Goal: Browse casually: Explore the website without a specific task or goal

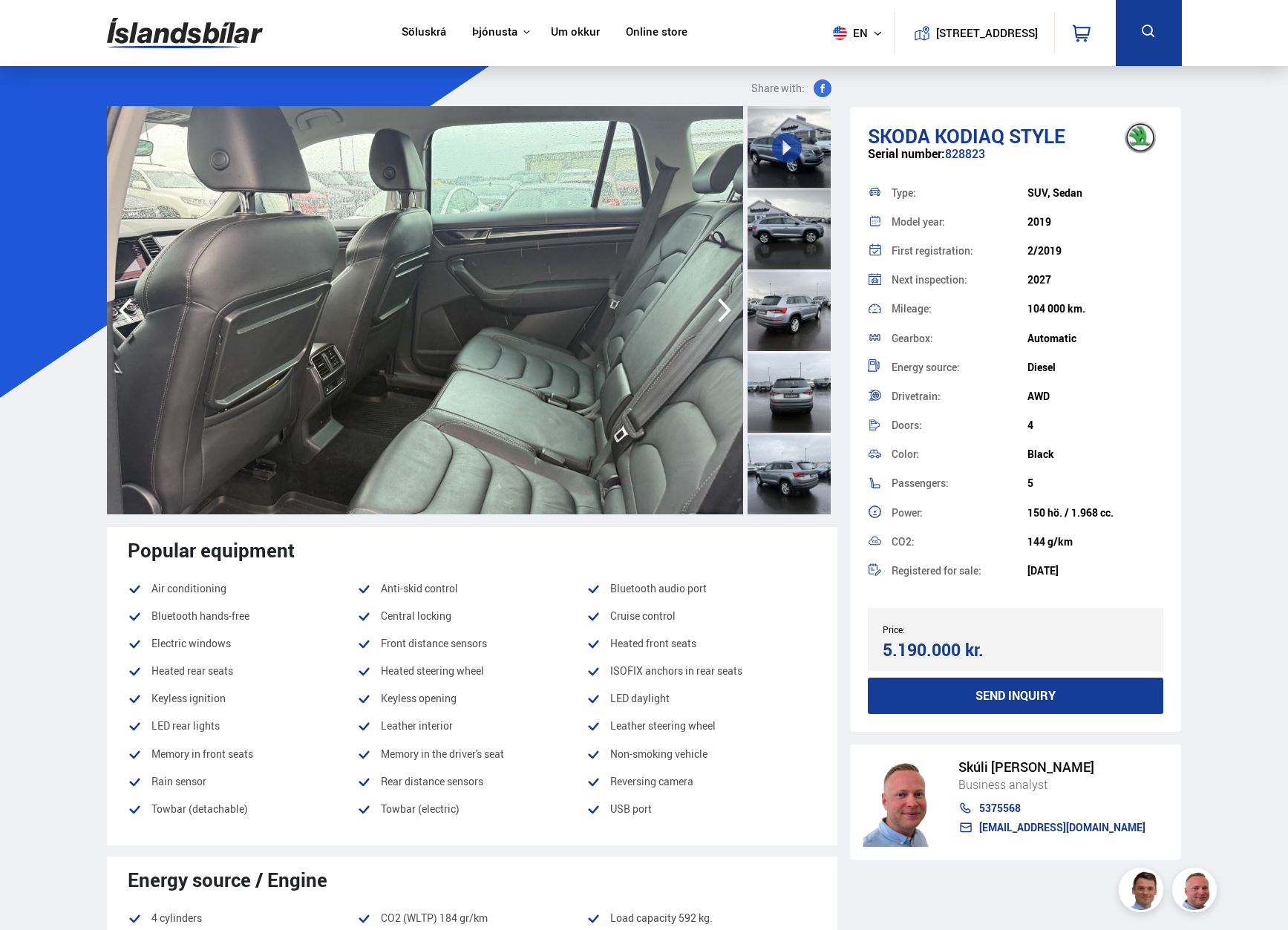
click at [795, 305] on div at bounding box center [789, 310] width 83 height 81
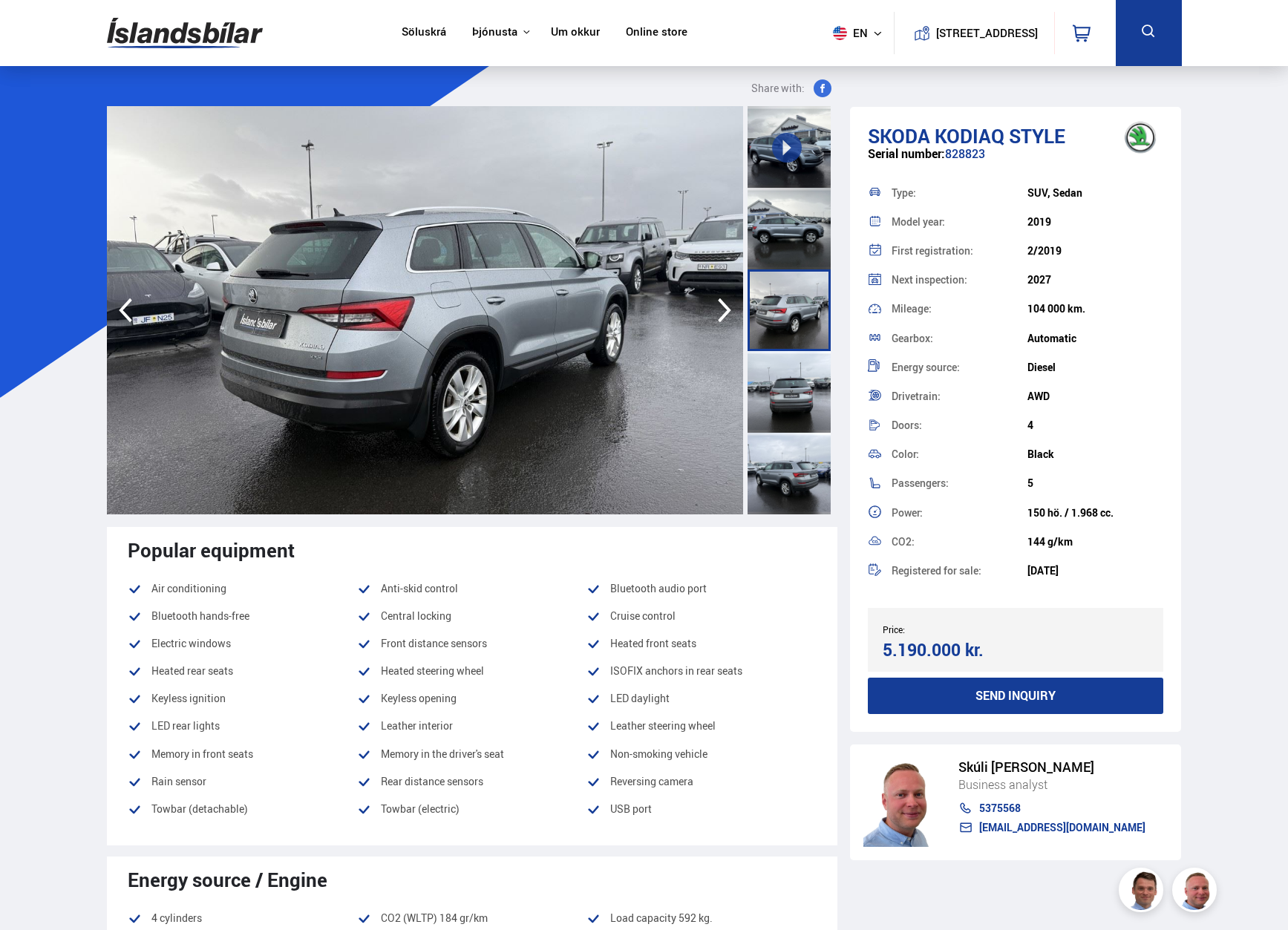
click at [733, 312] on icon "button" at bounding box center [724, 310] width 29 height 36
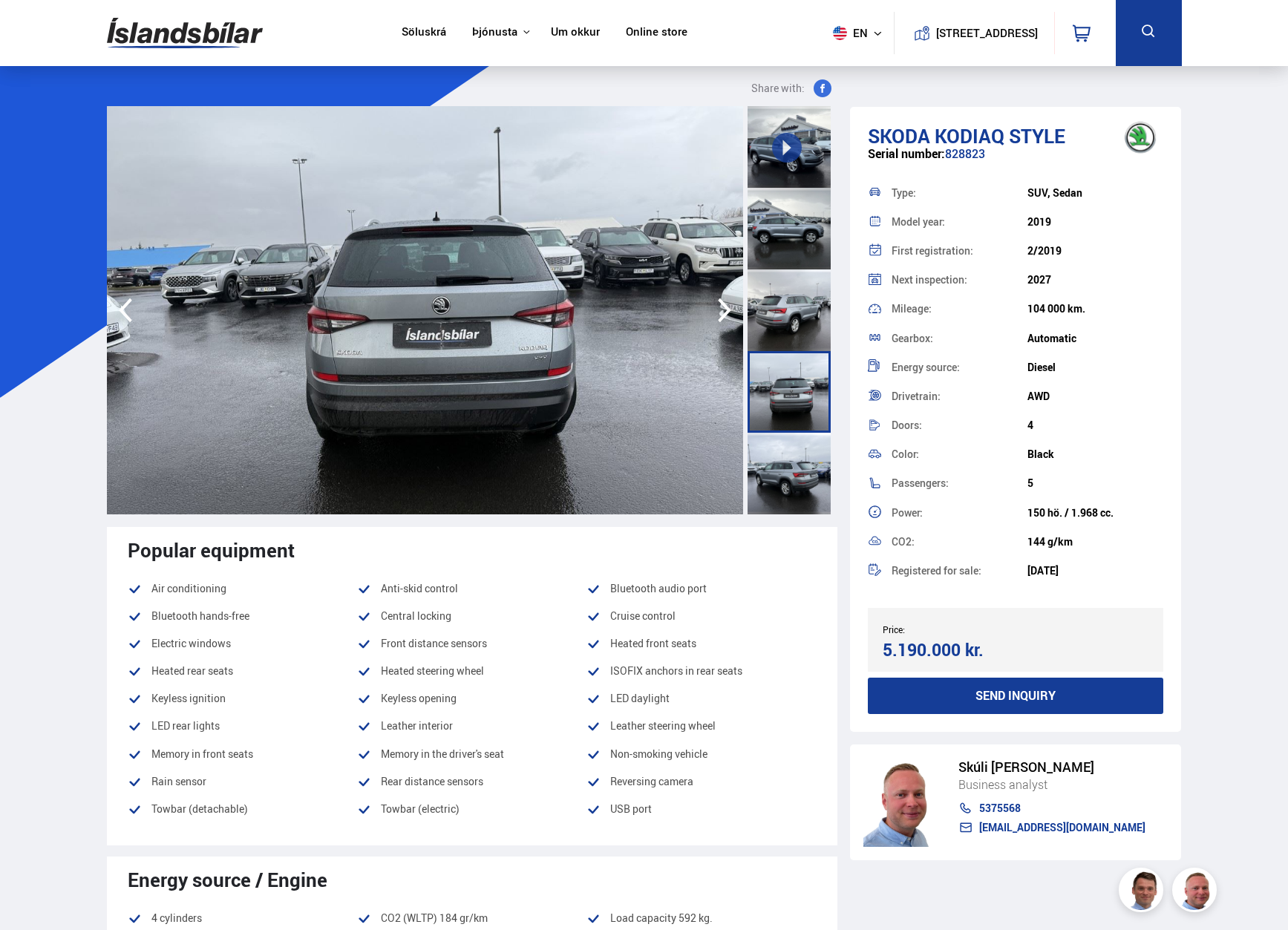
click at [727, 311] on icon "button" at bounding box center [724, 310] width 13 height 25
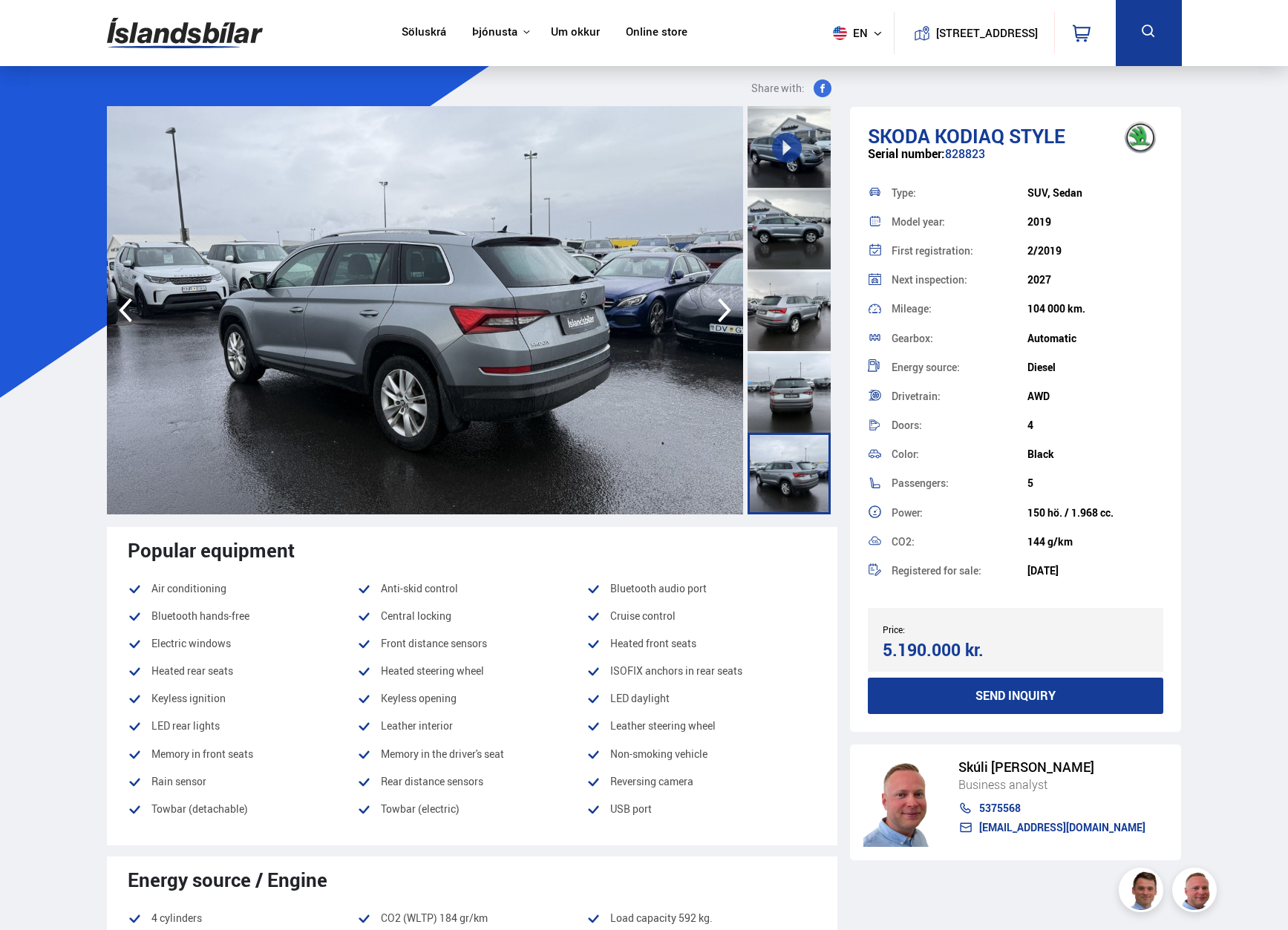
click at [758, 277] on div at bounding box center [789, 310] width 83 height 81
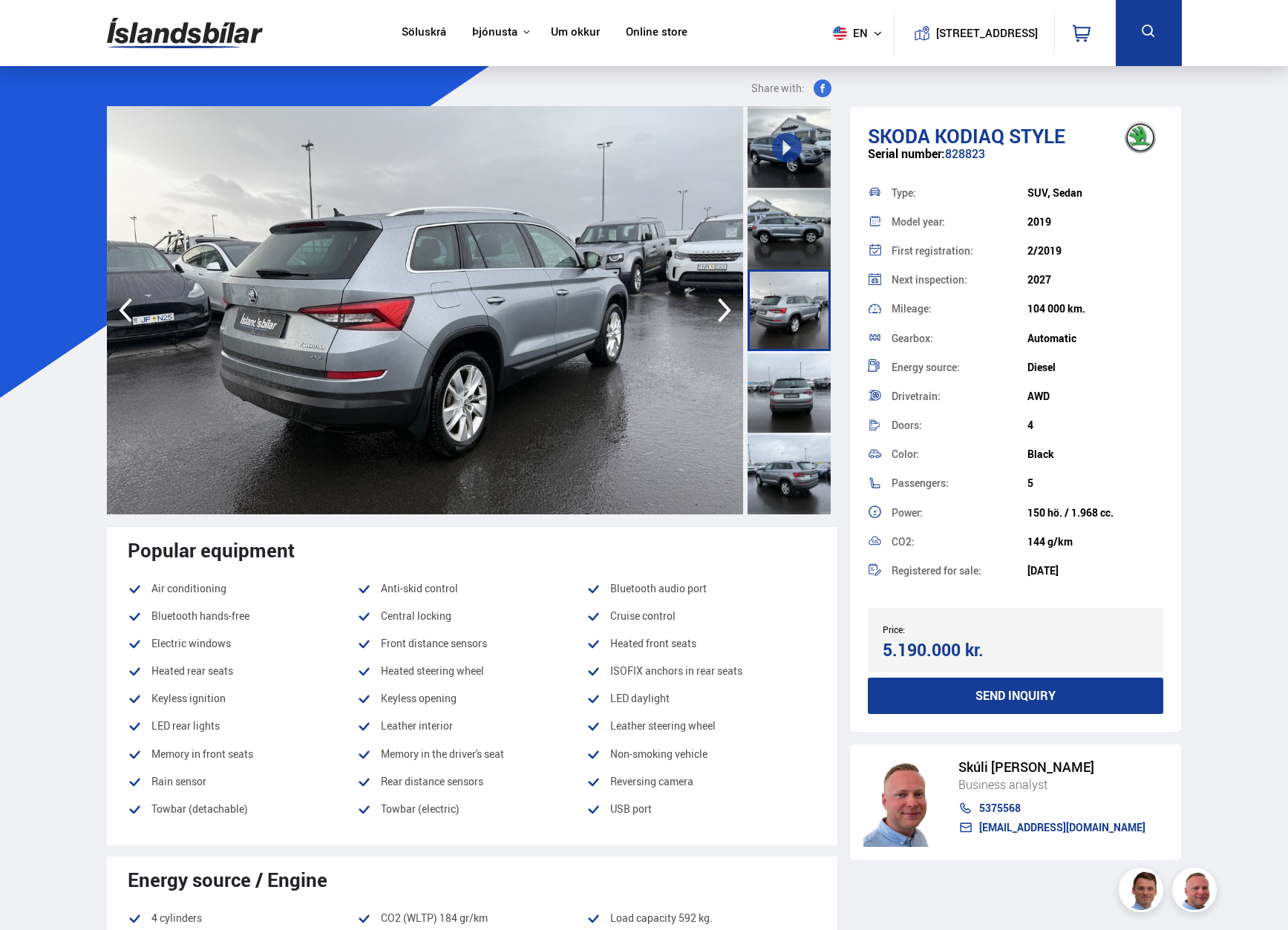
click at [725, 312] on icon "button" at bounding box center [724, 310] width 13 height 25
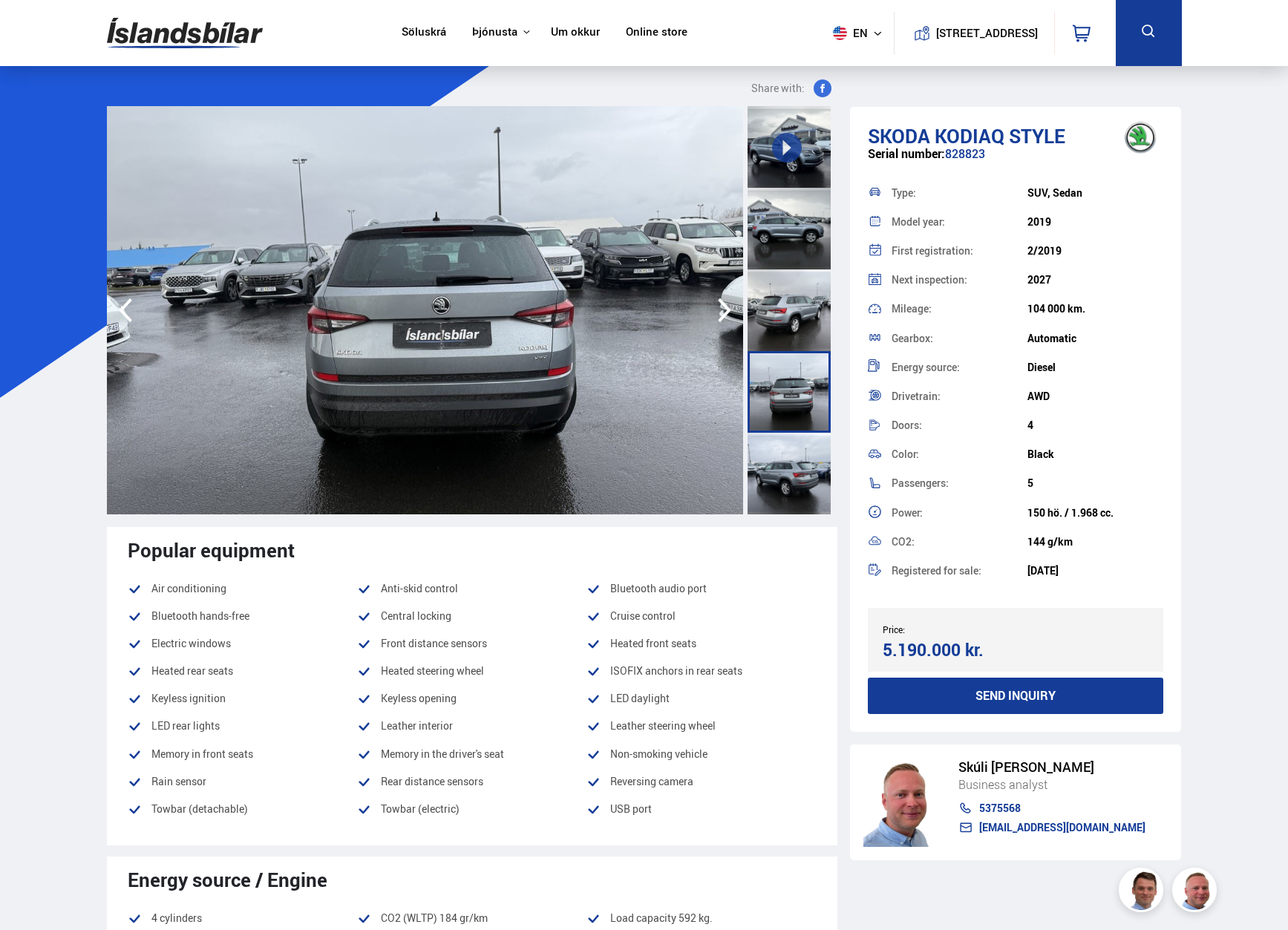
click at [725, 312] on icon "button" at bounding box center [724, 310] width 13 height 25
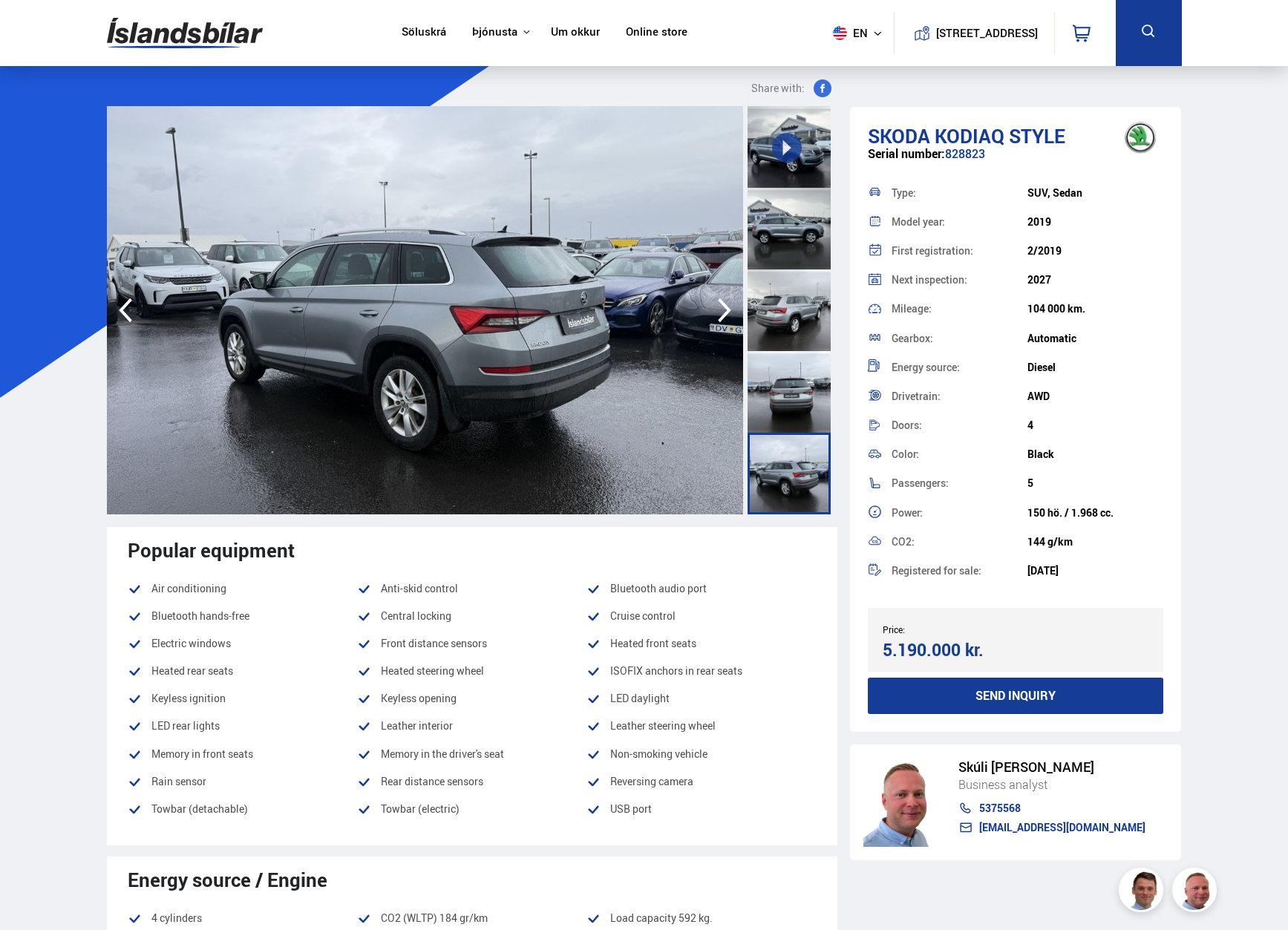
click at [725, 312] on icon "button" at bounding box center [724, 310] width 13 height 25
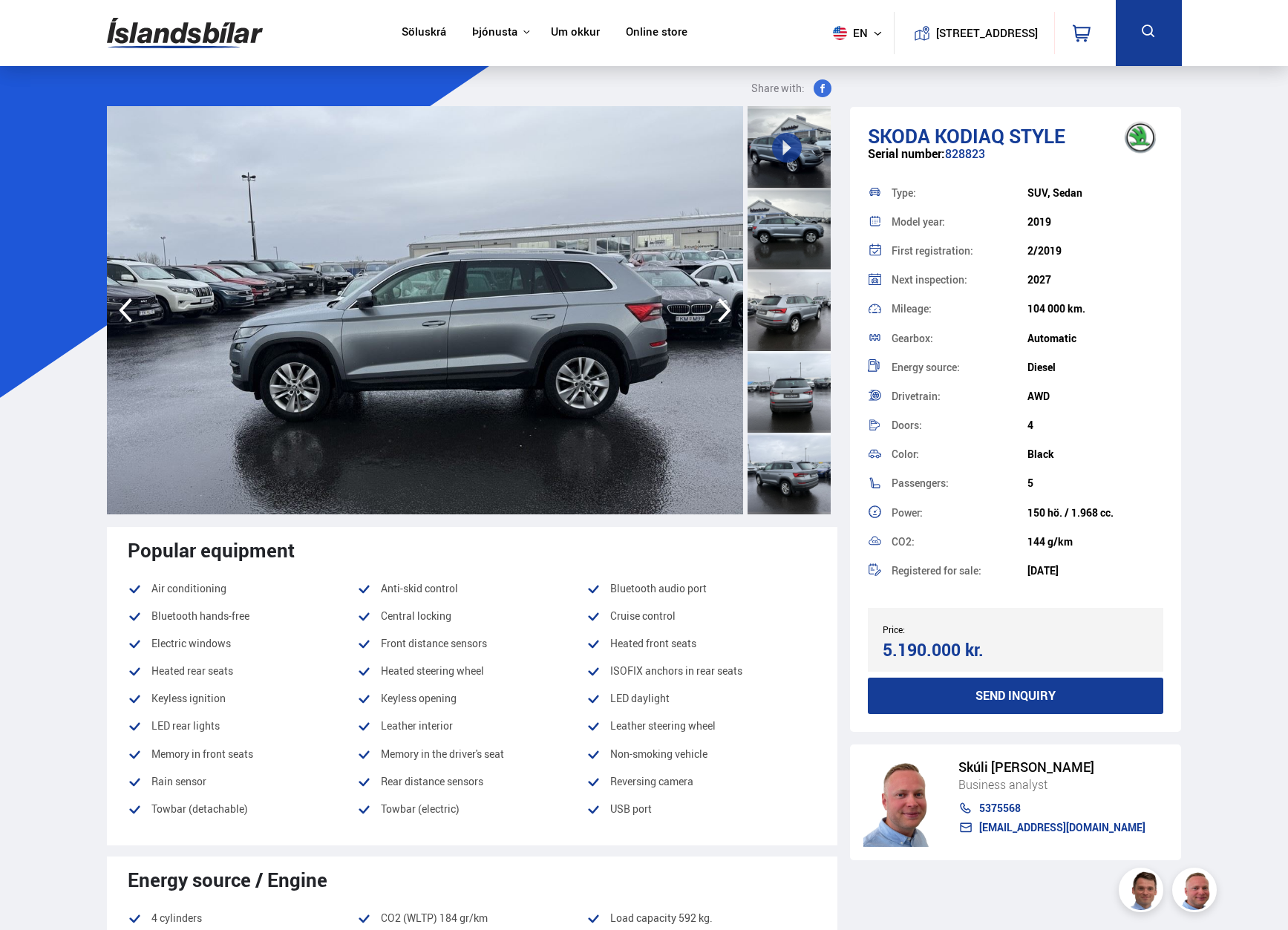
click at [725, 312] on icon "button" at bounding box center [724, 310] width 13 height 25
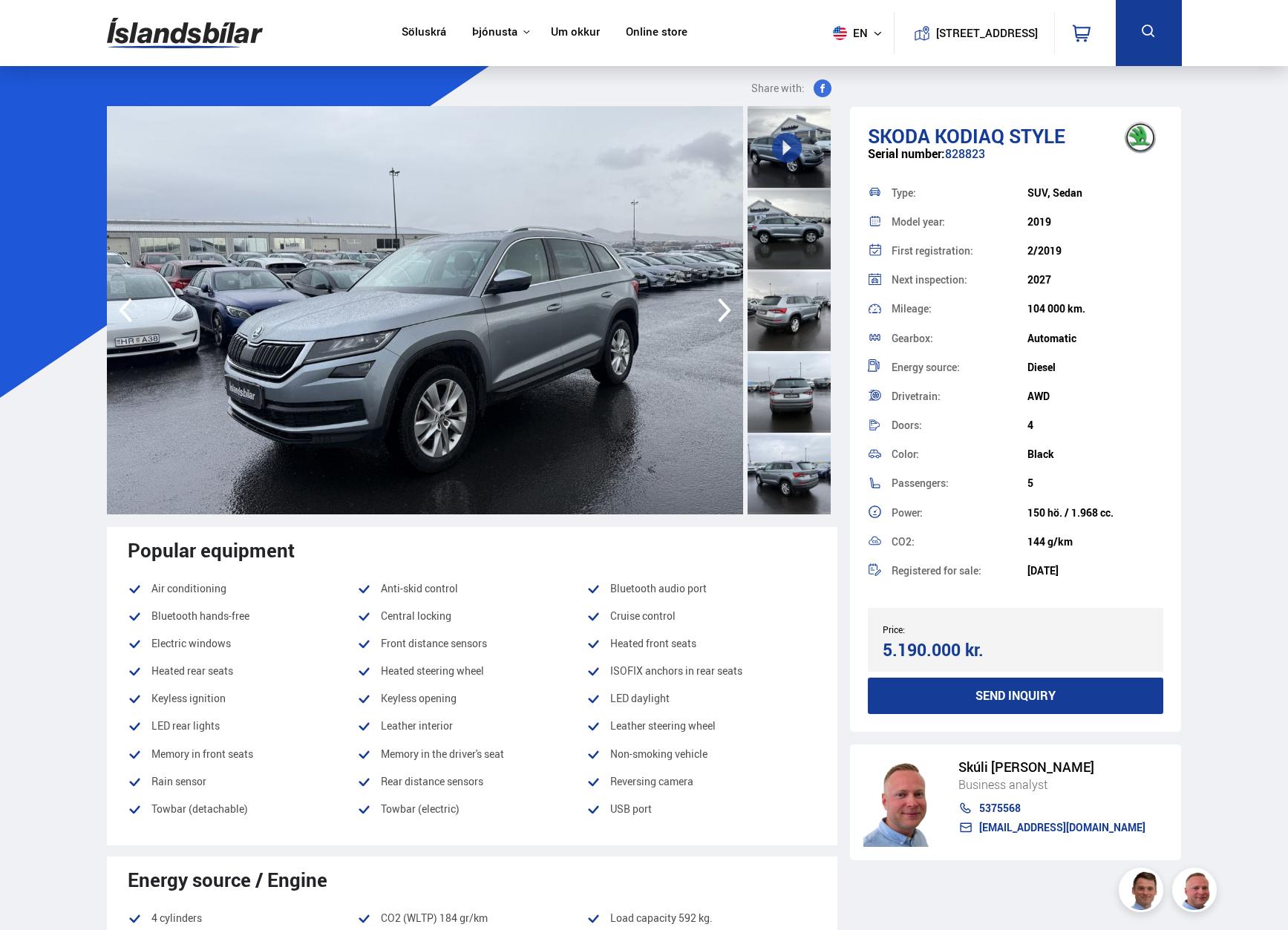
click at [725, 312] on icon "button" at bounding box center [724, 310] width 13 height 25
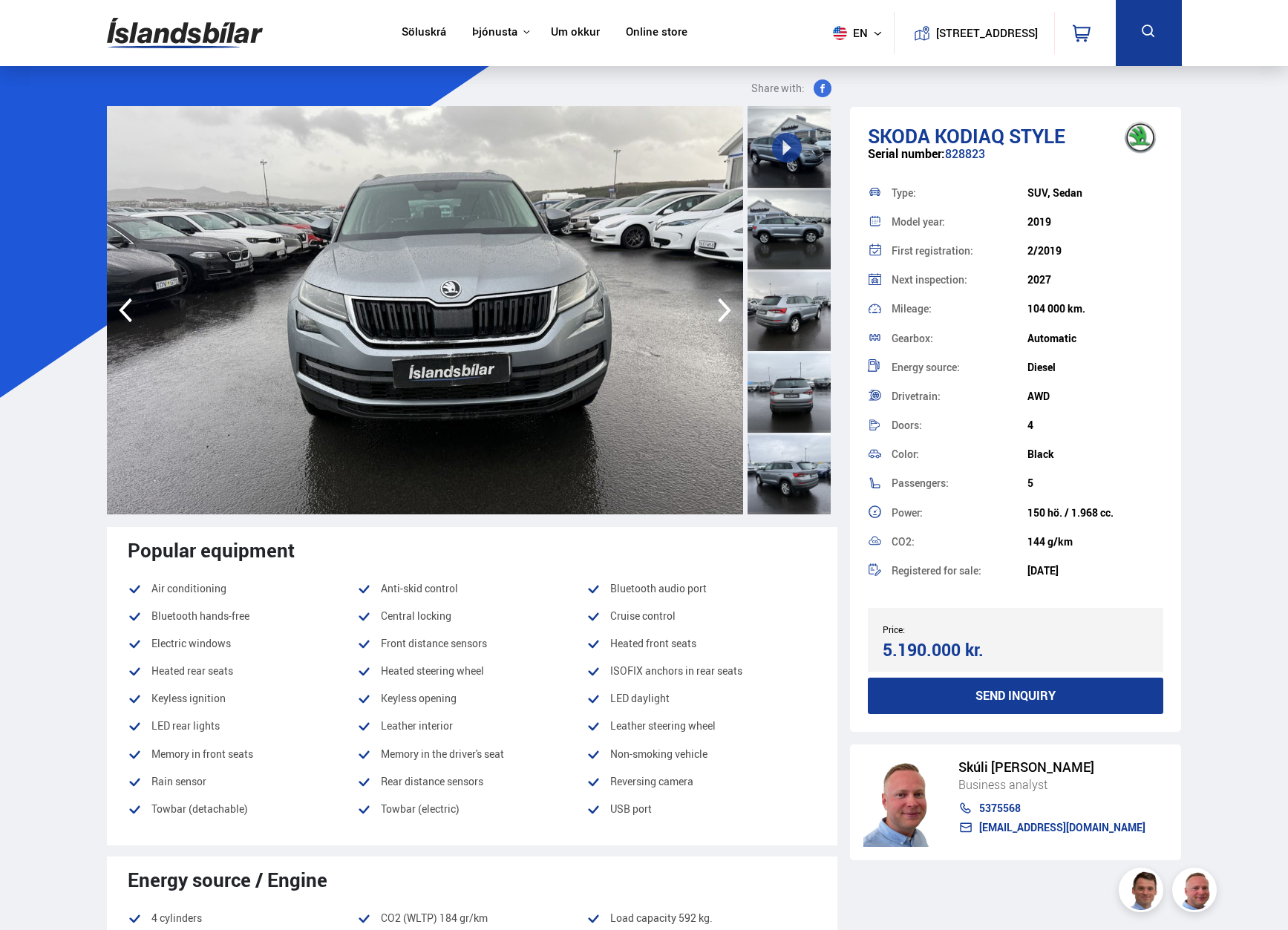
click at [725, 312] on icon "button" at bounding box center [724, 310] width 13 height 25
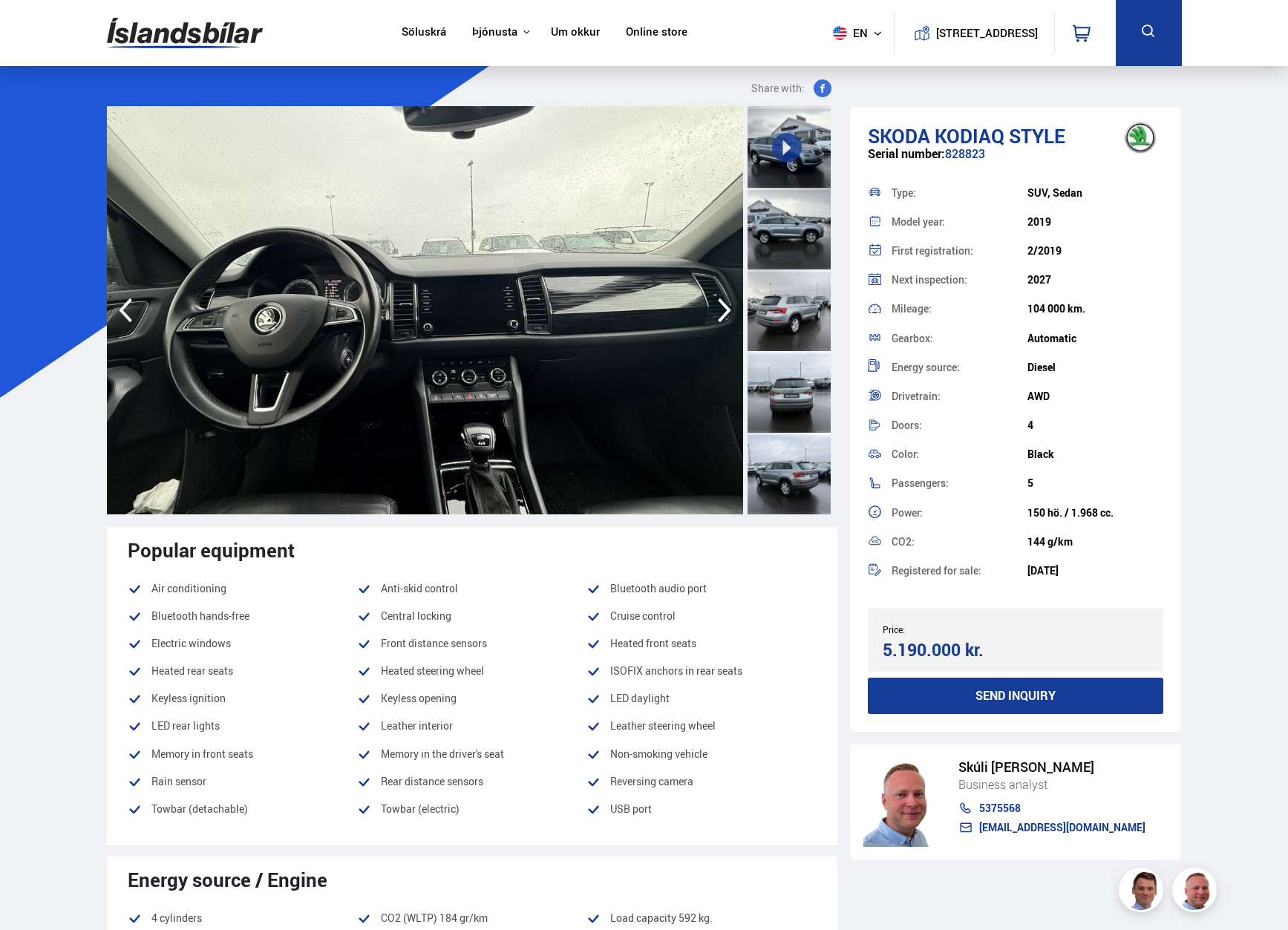
click at [725, 312] on icon "button" at bounding box center [724, 310] width 13 height 25
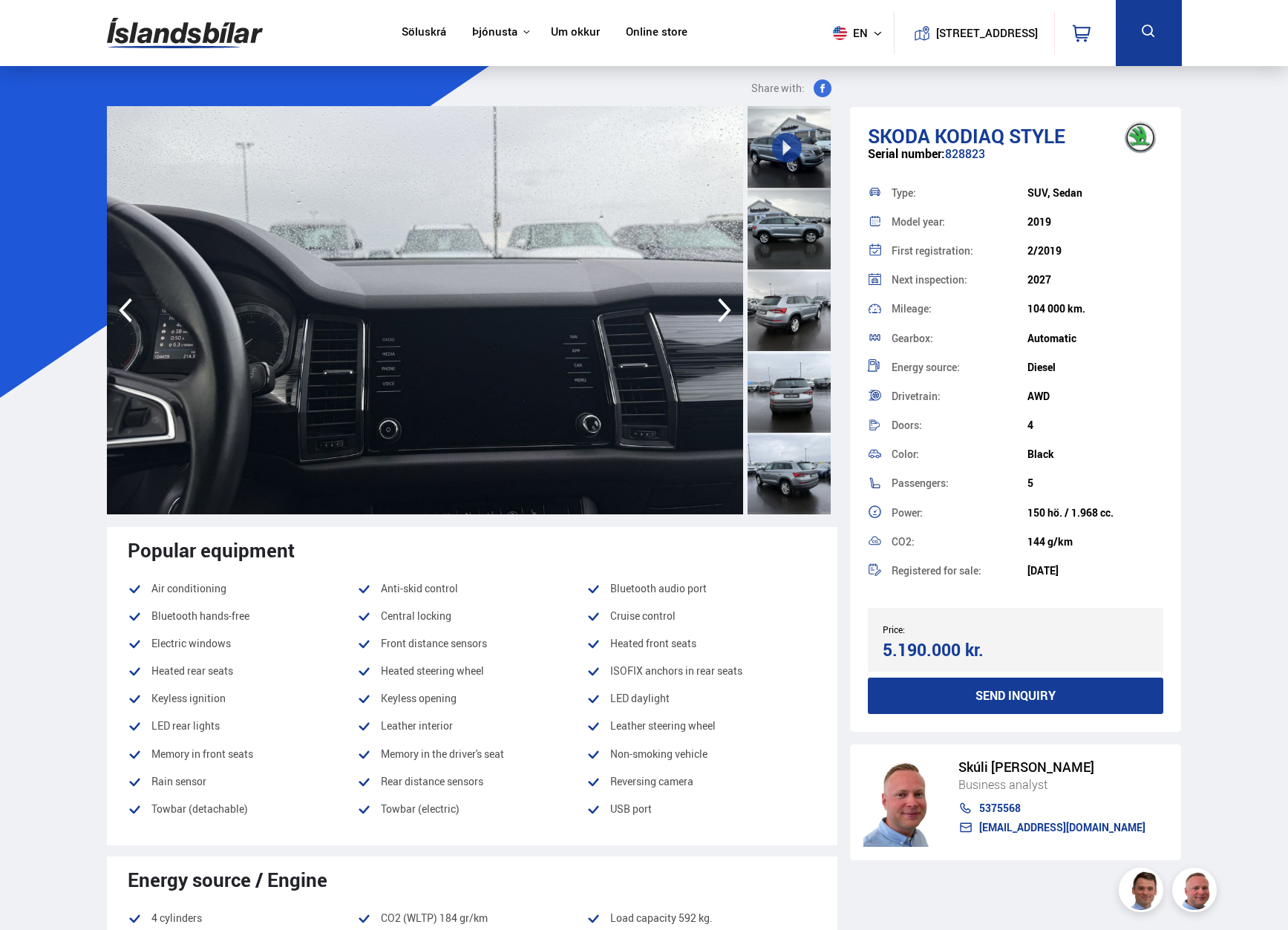
click at [725, 312] on icon "button" at bounding box center [724, 310] width 13 height 25
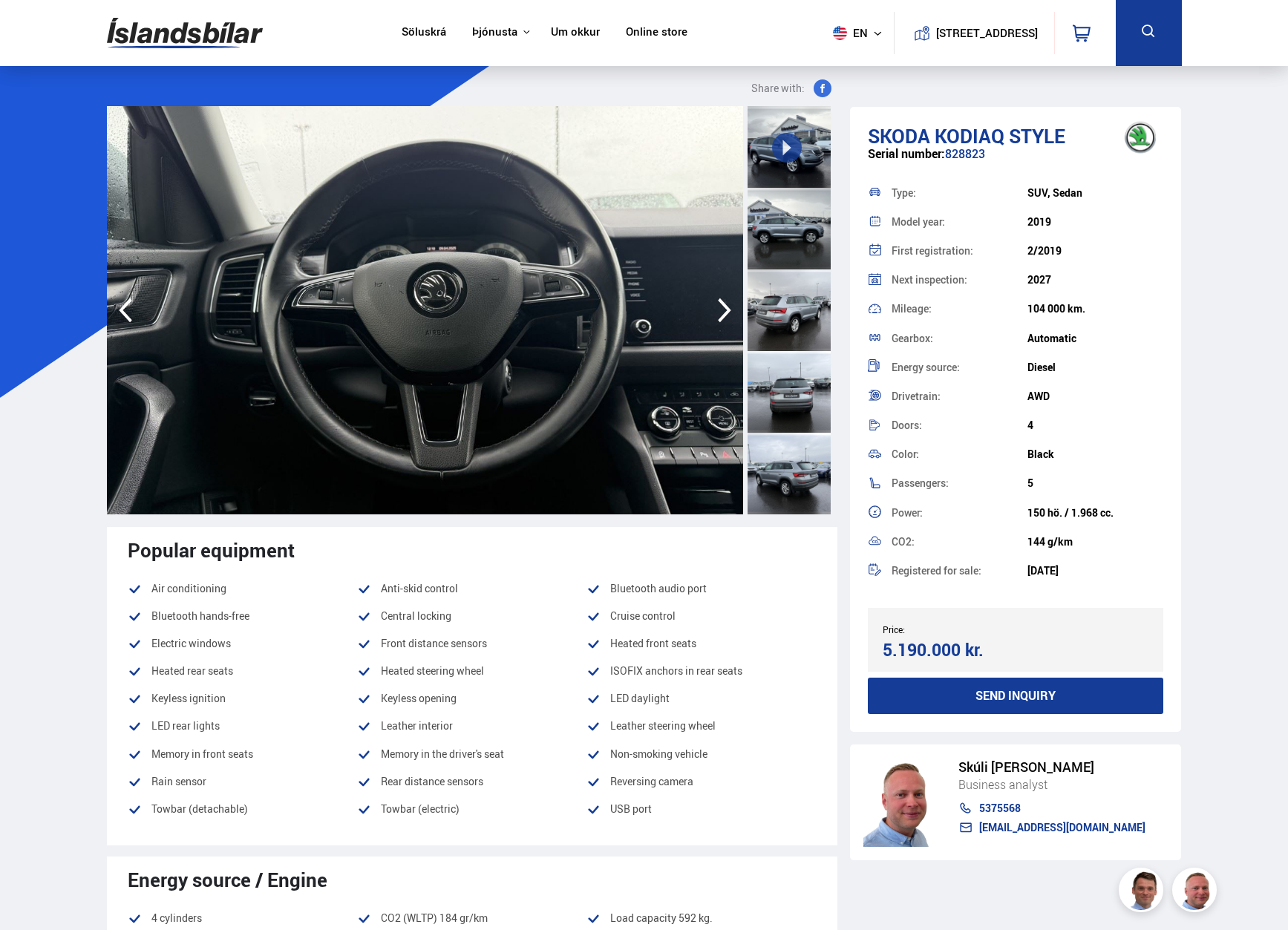
click at [725, 312] on icon "button" at bounding box center [724, 310] width 13 height 25
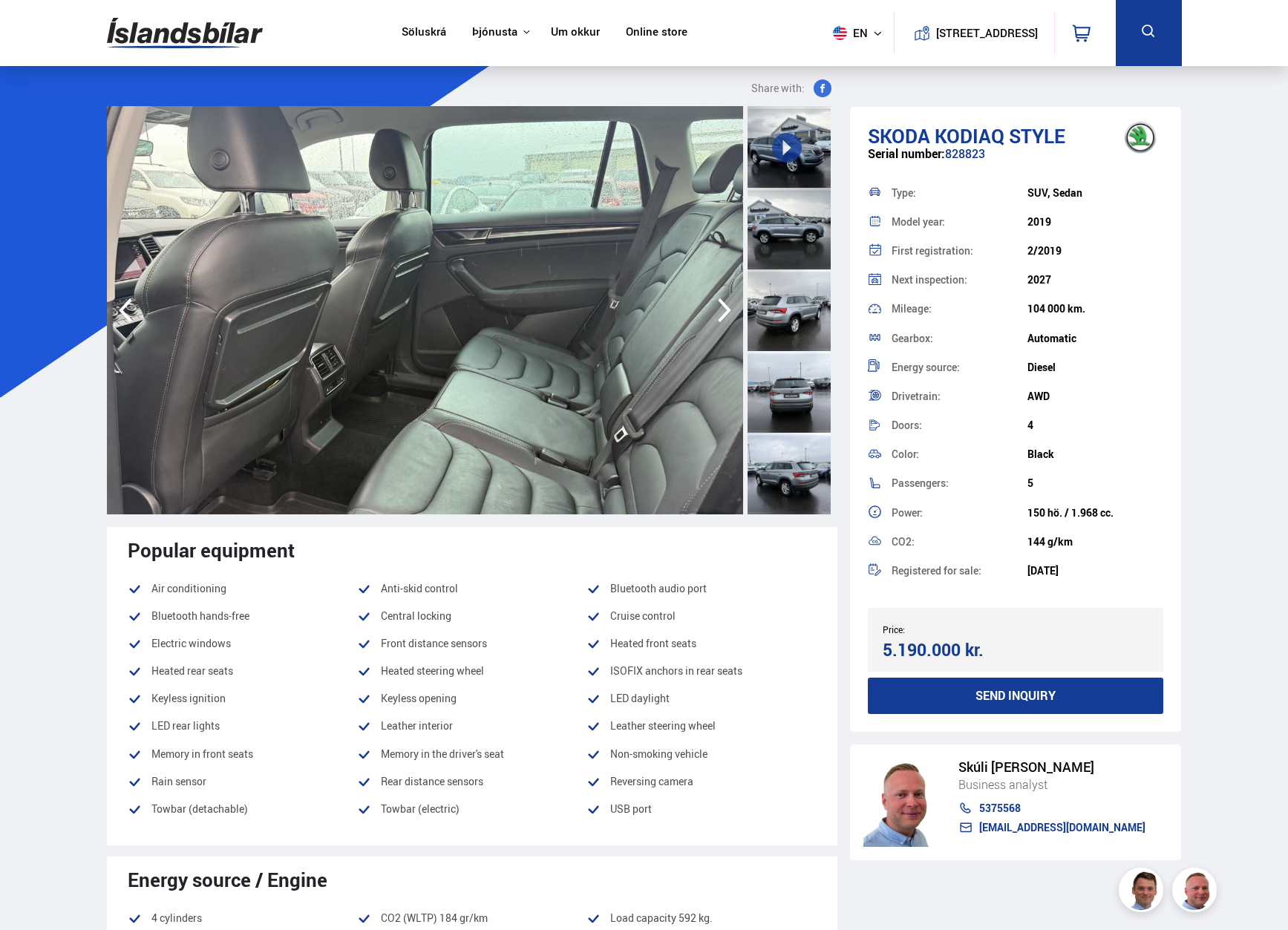
click at [725, 312] on icon "button" at bounding box center [724, 310] width 13 height 25
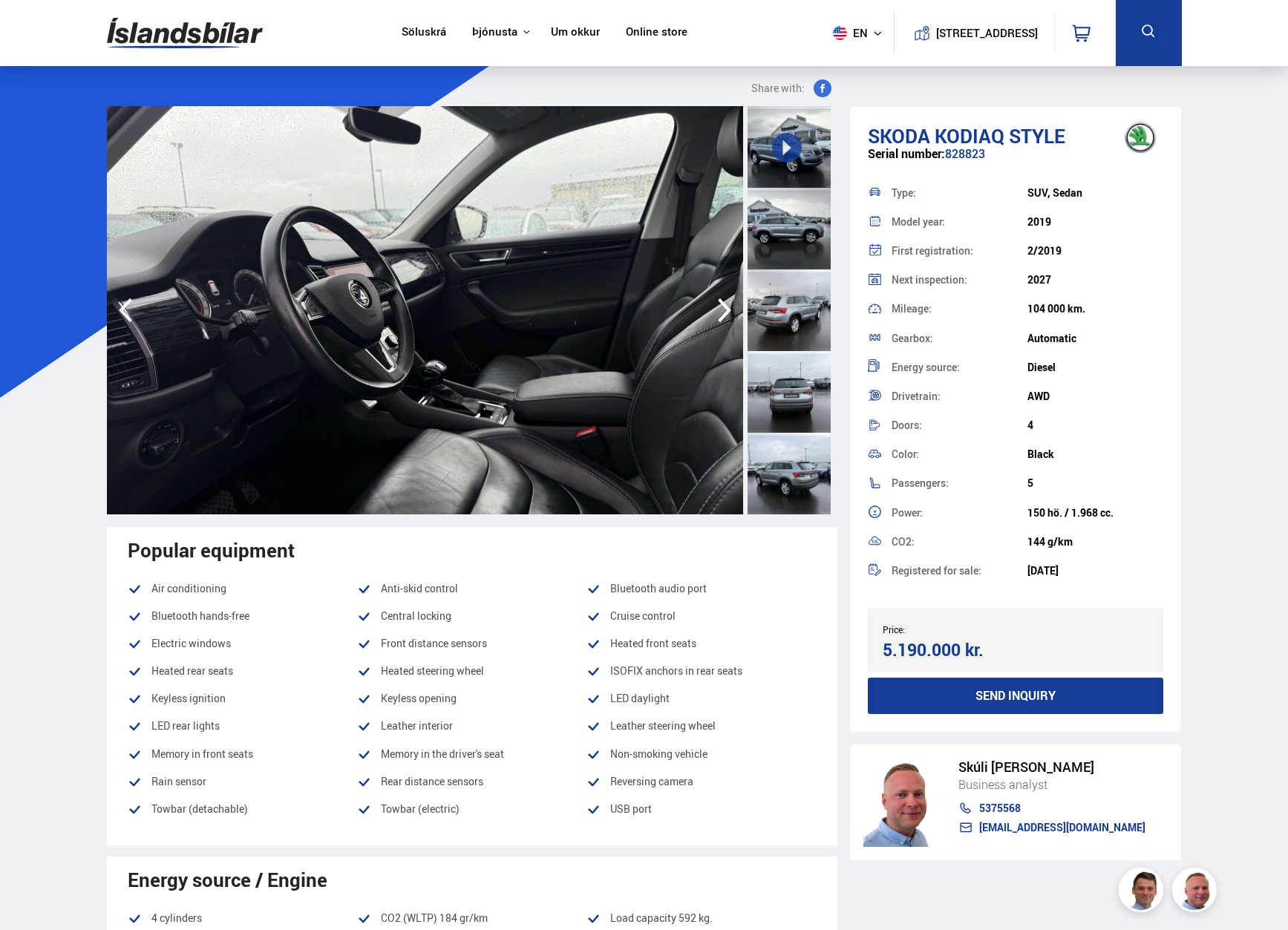
click at [725, 312] on icon "button" at bounding box center [724, 310] width 13 height 25
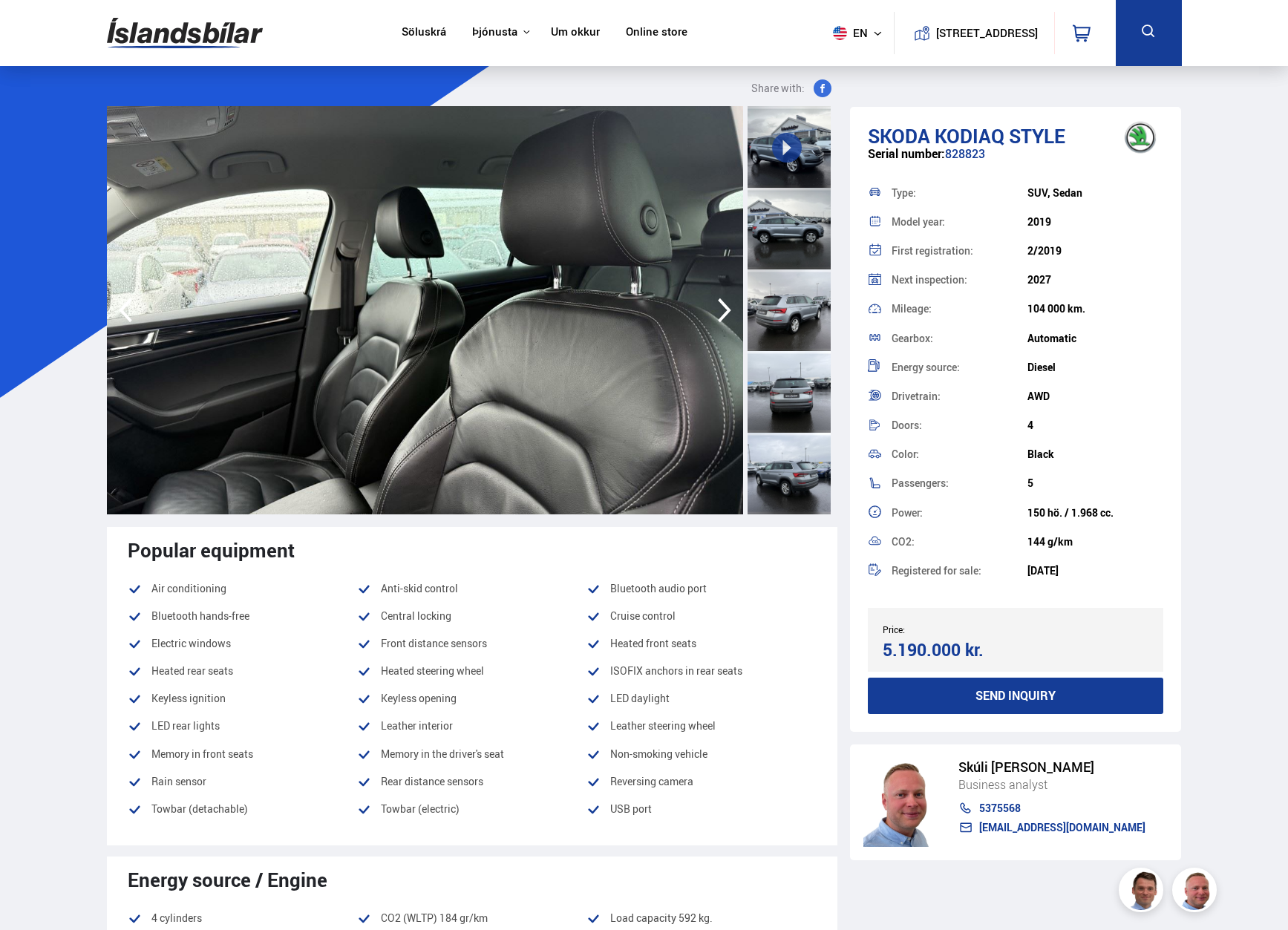
click at [725, 312] on icon "button" at bounding box center [724, 310] width 13 height 25
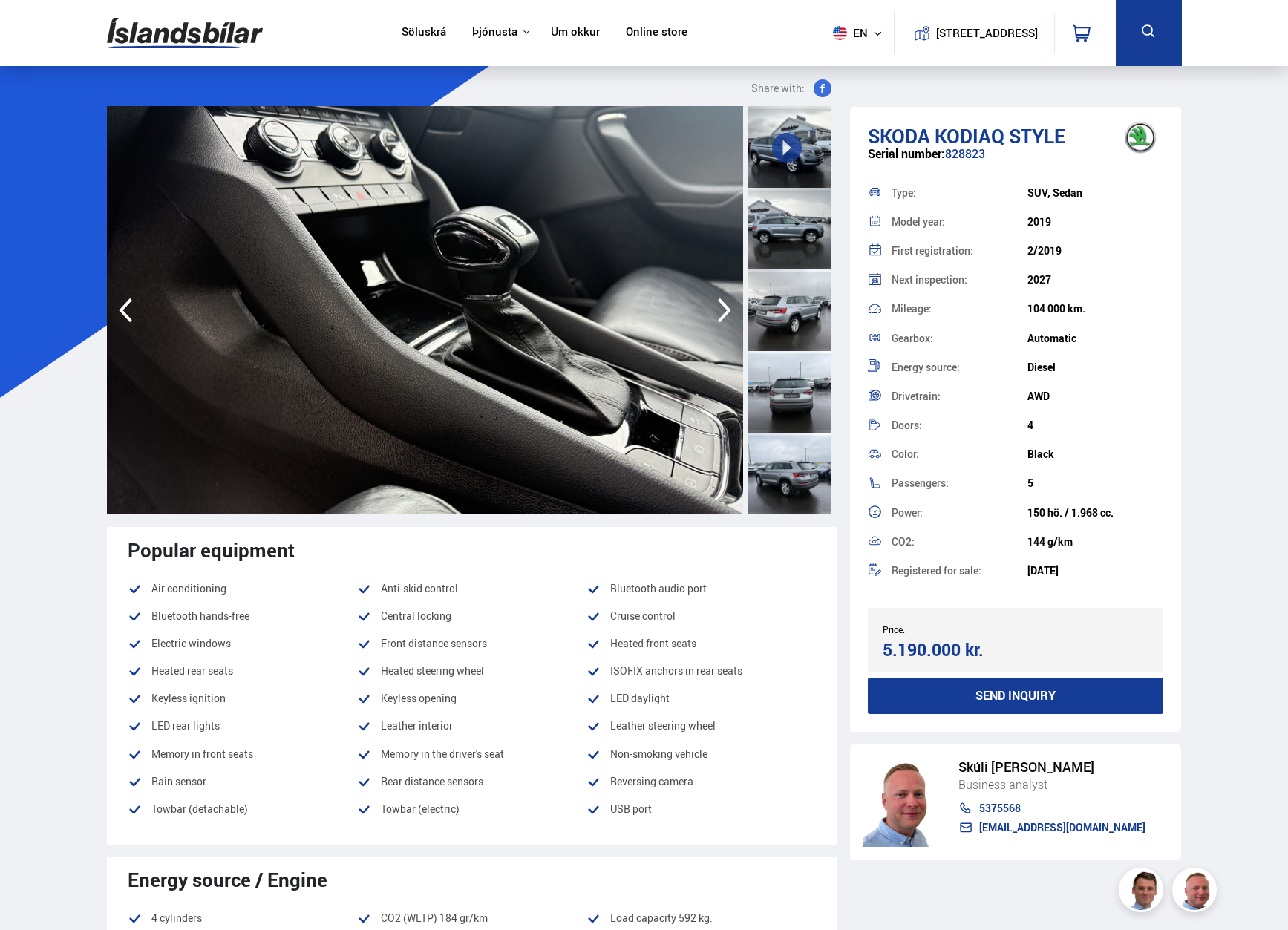
click at [725, 312] on icon "button" at bounding box center [724, 310] width 13 height 25
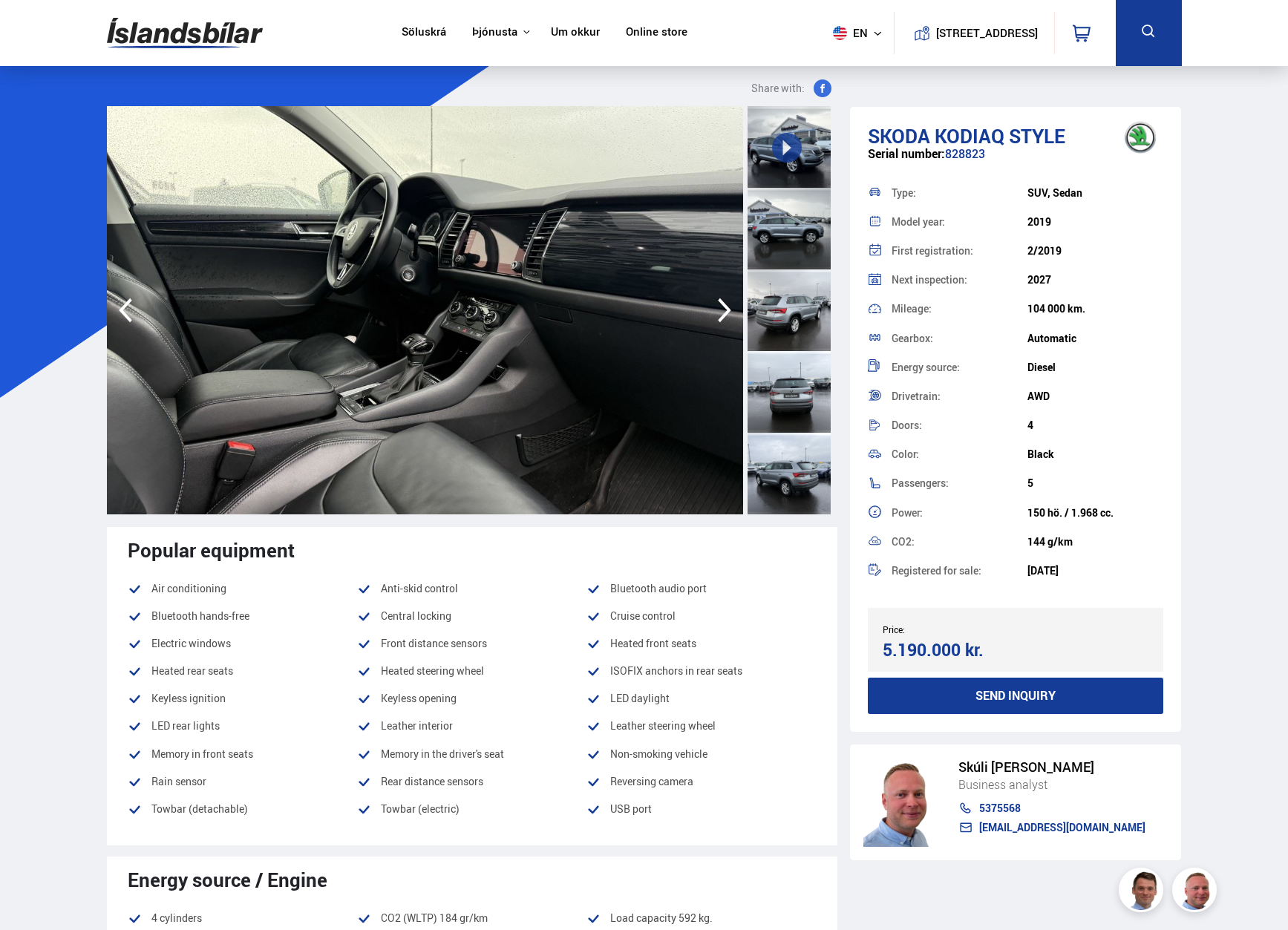
click at [725, 312] on icon "button" at bounding box center [724, 310] width 13 height 25
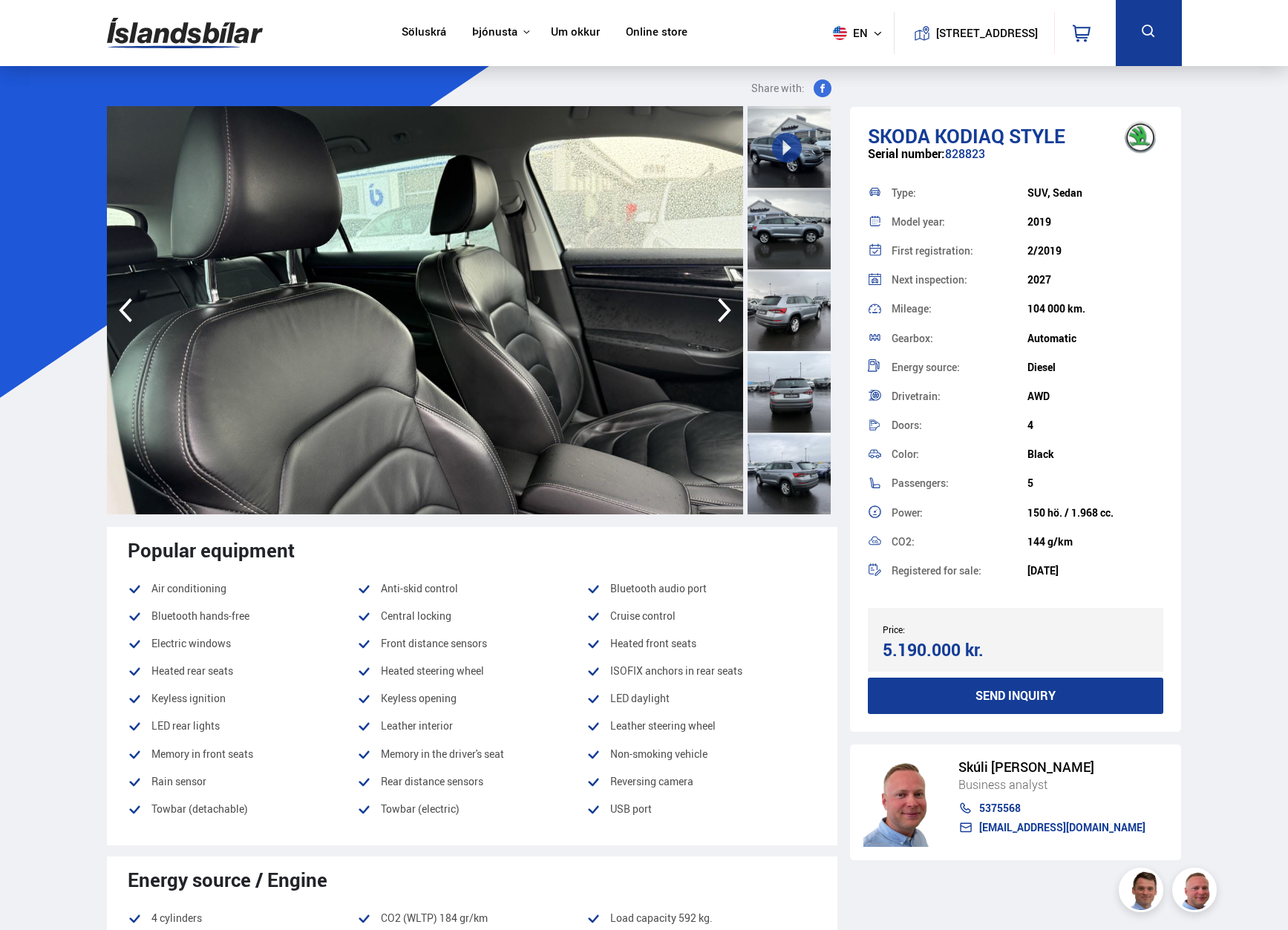
click at [725, 312] on icon "button" at bounding box center [724, 310] width 13 height 25
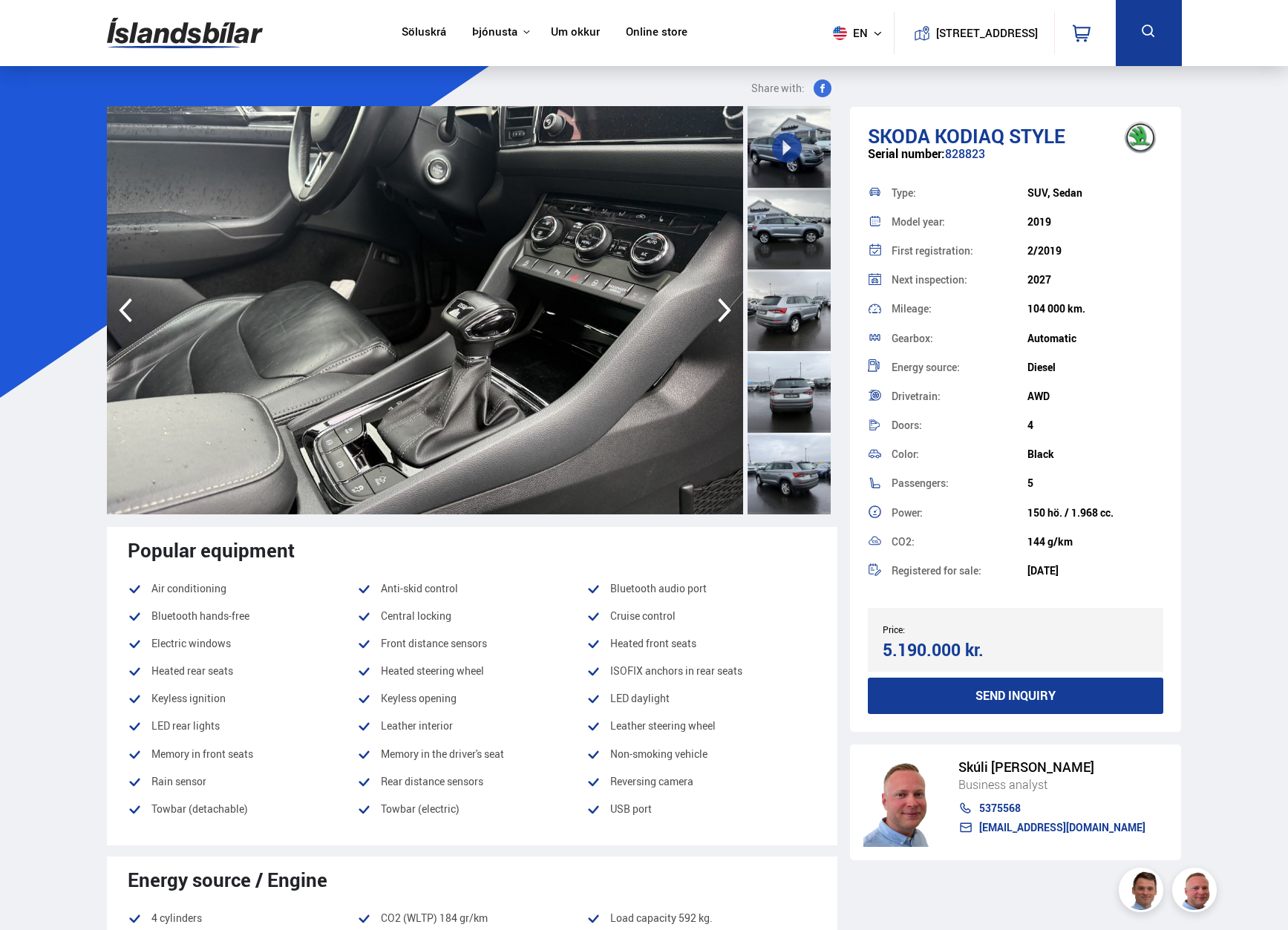
click at [728, 310] on icon "button" at bounding box center [724, 310] width 13 height 25
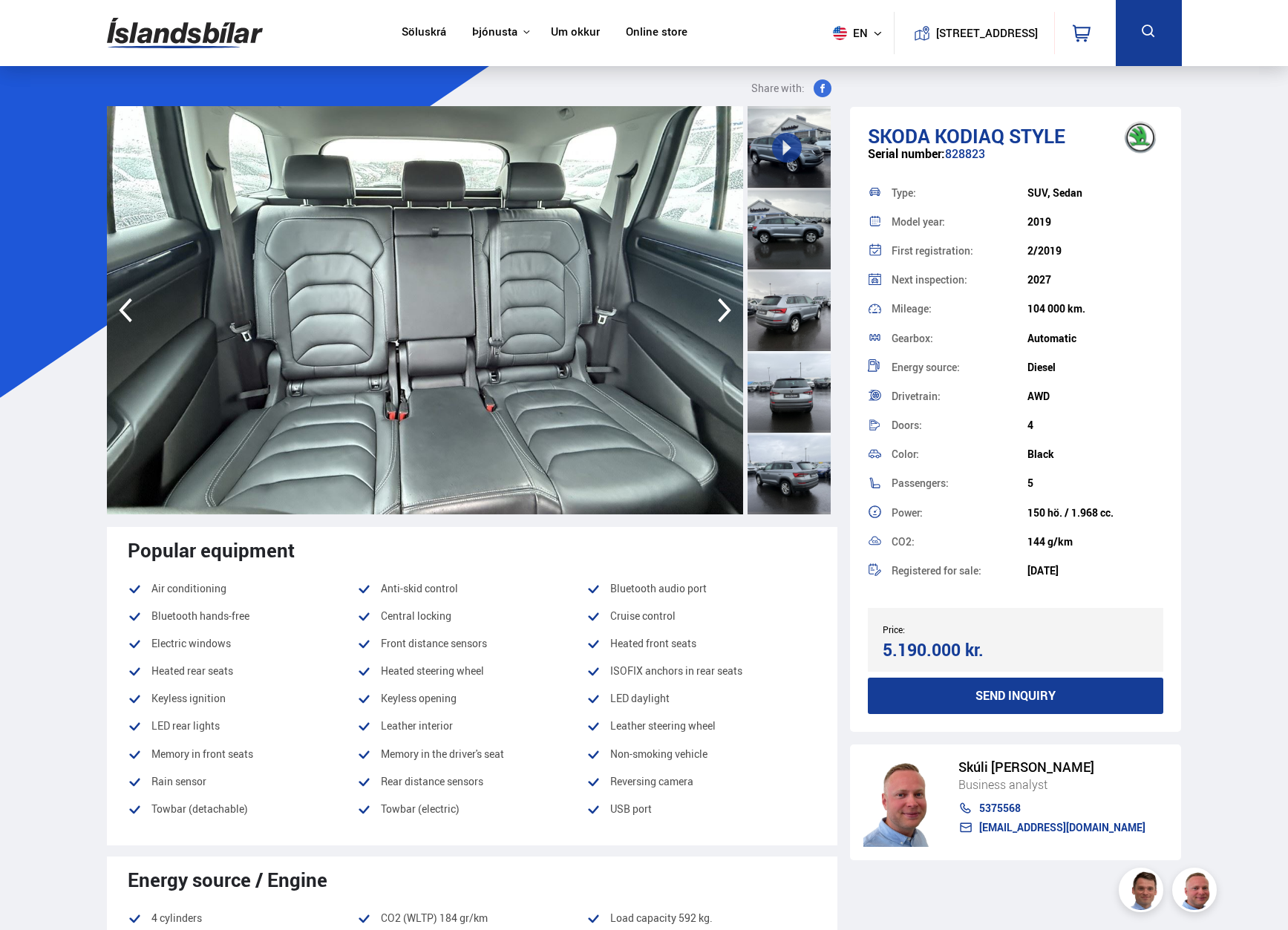
click at [728, 310] on icon "button" at bounding box center [724, 310] width 13 height 25
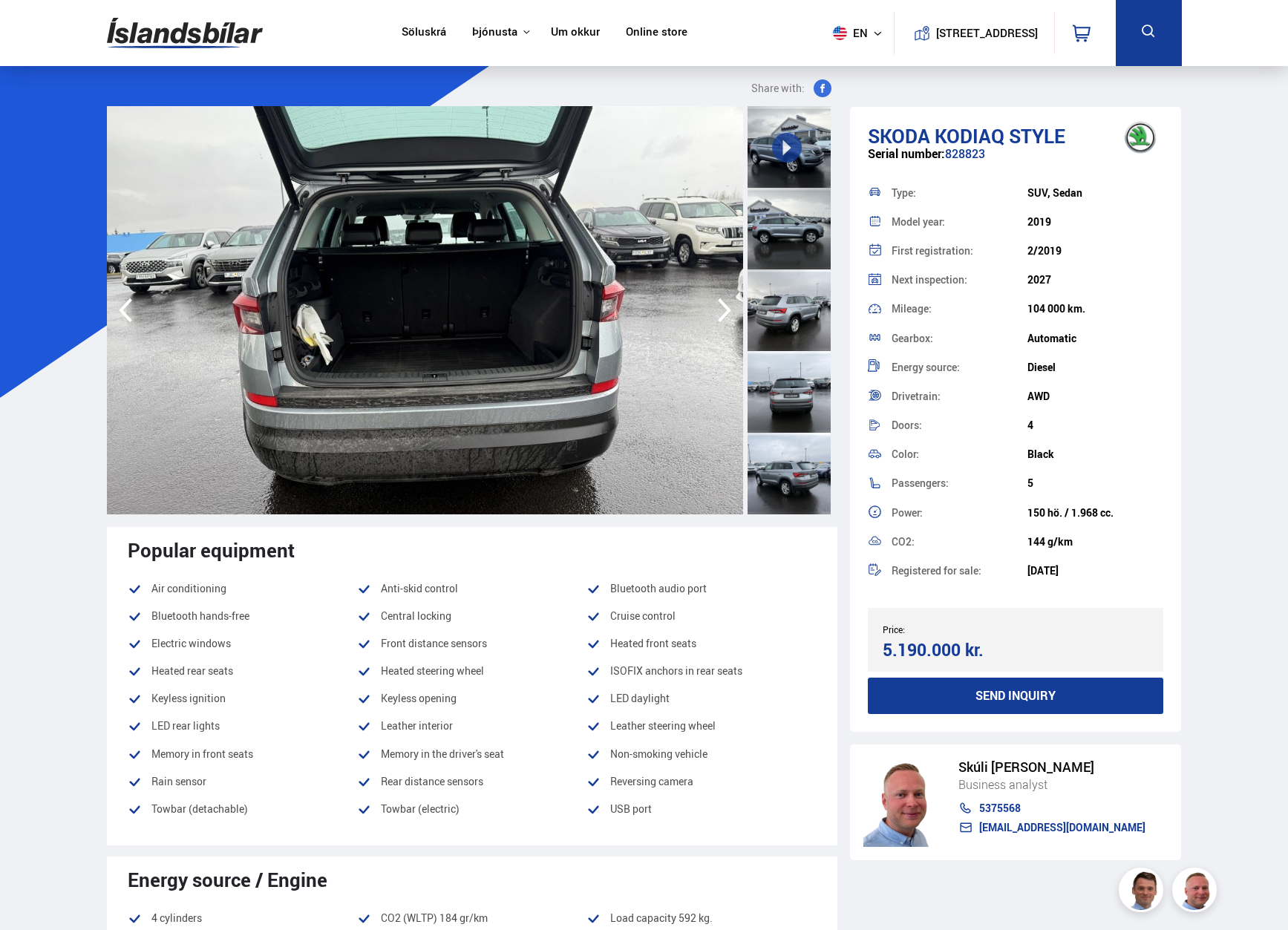
click at [728, 310] on icon "button" at bounding box center [724, 310] width 13 height 25
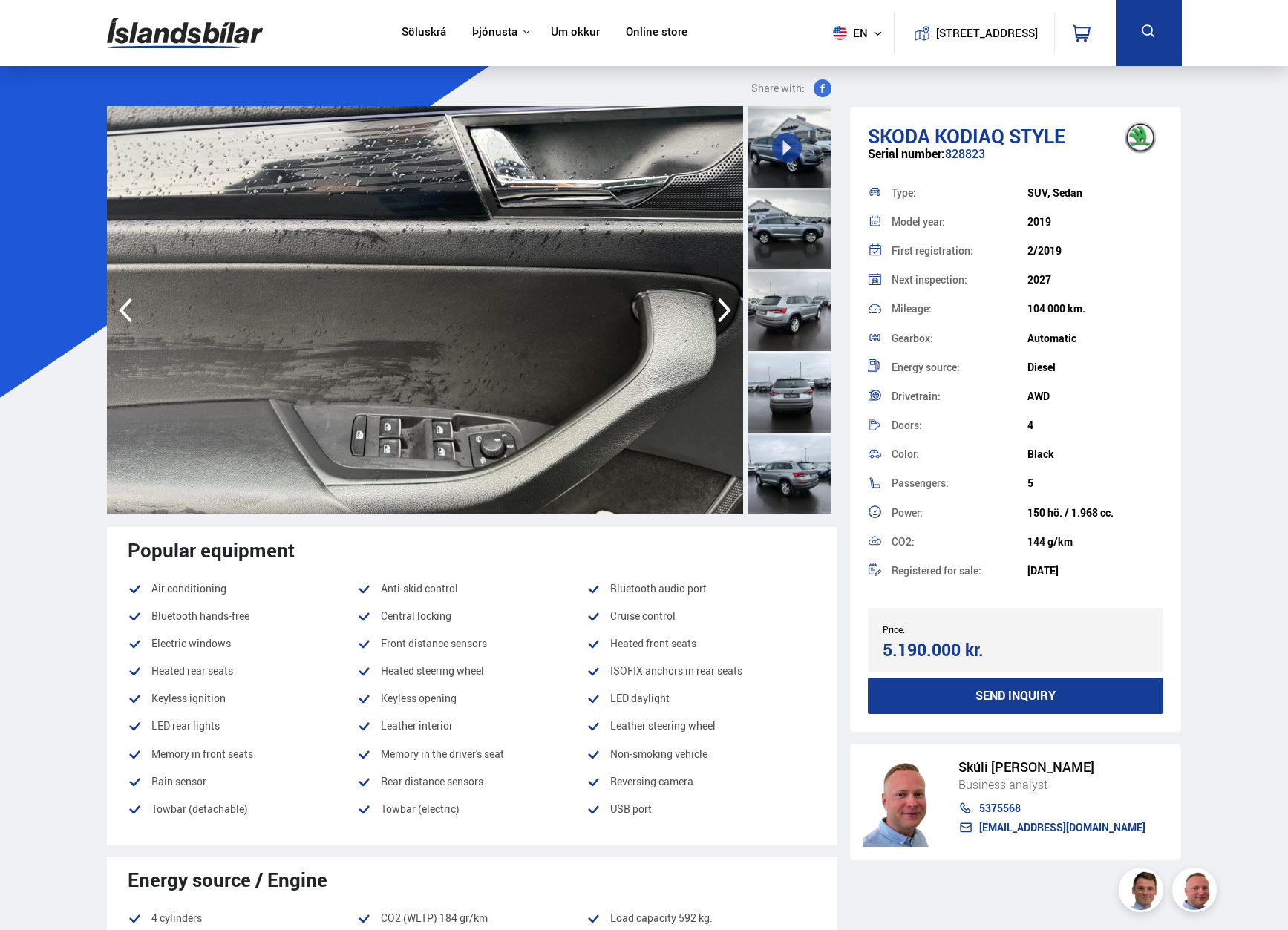
click at [728, 310] on icon "button" at bounding box center [724, 310] width 13 height 25
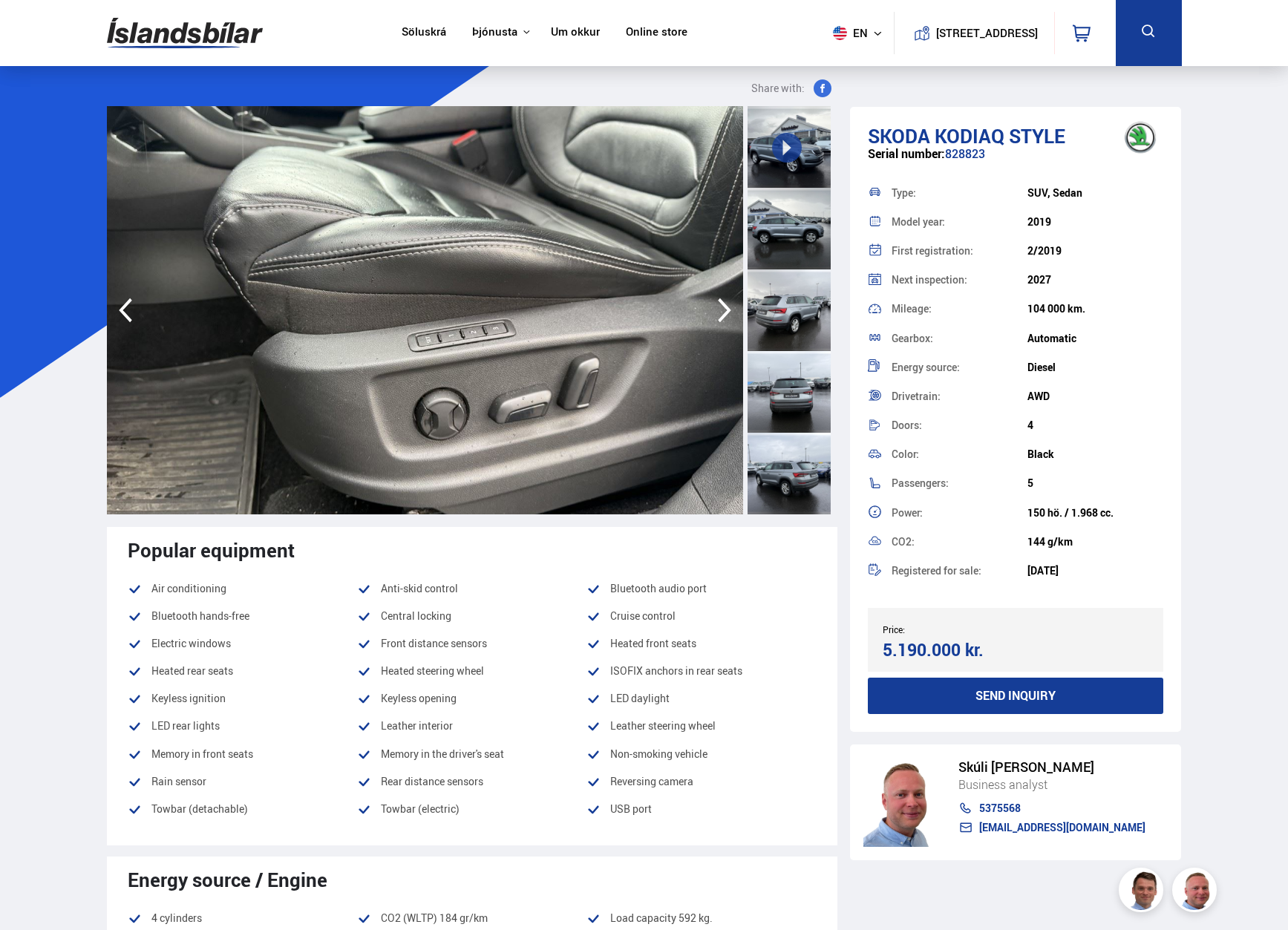
click at [728, 310] on icon "button" at bounding box center [724, 310] width 13 height 25
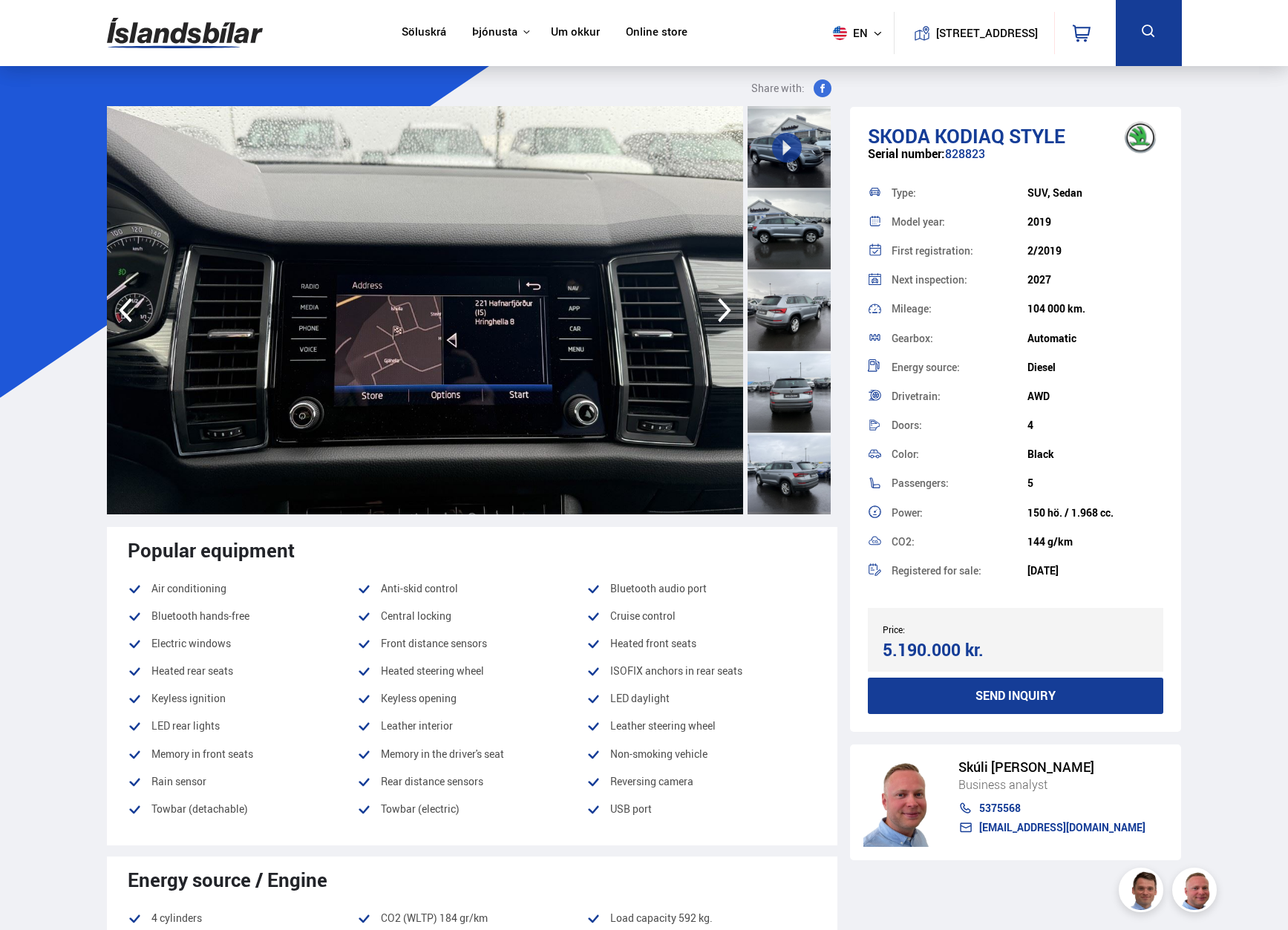
click at [728, 310] on icon "button" at bounding box center [724, 310] width 13 height 25
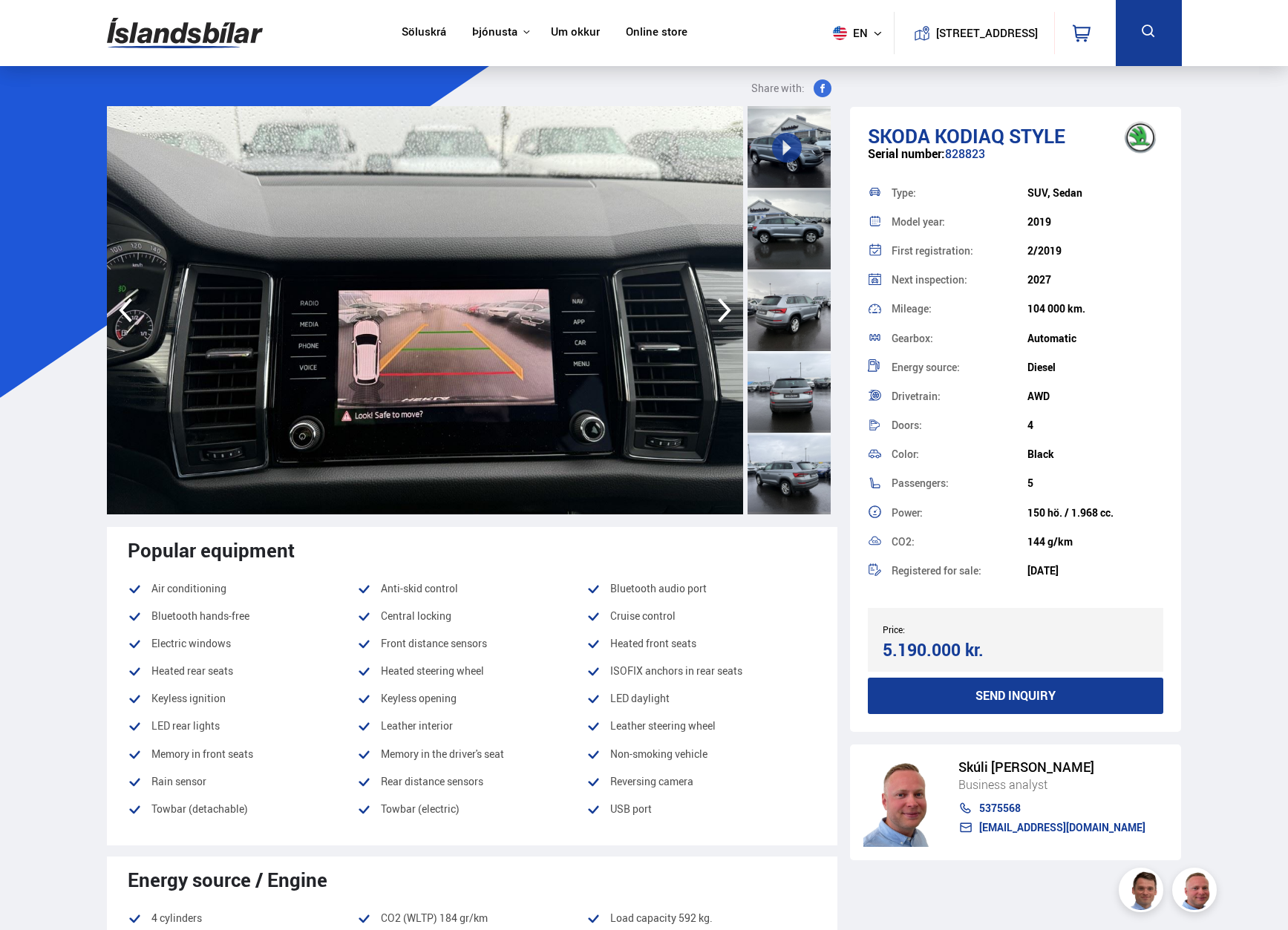
click at [724, 312] on icon "button" at bounding box center [724, 310] width 29 height 36
